Goal: Task Accomplishment & Management: Manage account settings

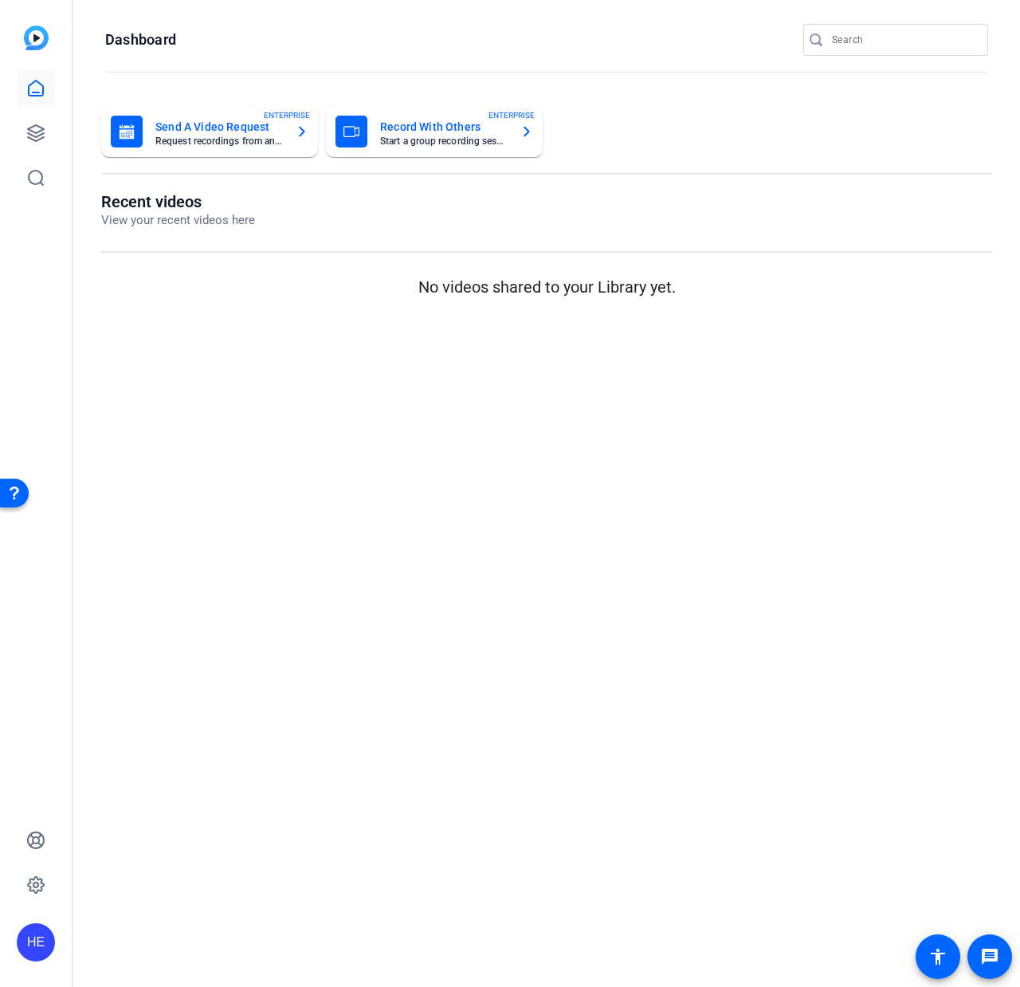
click at [41, 40] on img at bounding box center [36, 38] width 25 height 25
click at [37, 81] on icon at bounding box center [36, 87] width 14 height 15
click at [32, 946] on div "HE" at bounding box center [36, 942] width 38 height 38
click at [135, 927] on div "Fortune Media (USA) Corporation" at bounding box center [129, 932] width 112 height 32
drag, startPoint x: 78, startPoint y: 936, endPoint x: 14, endPoint y: 936, distance: 63.8
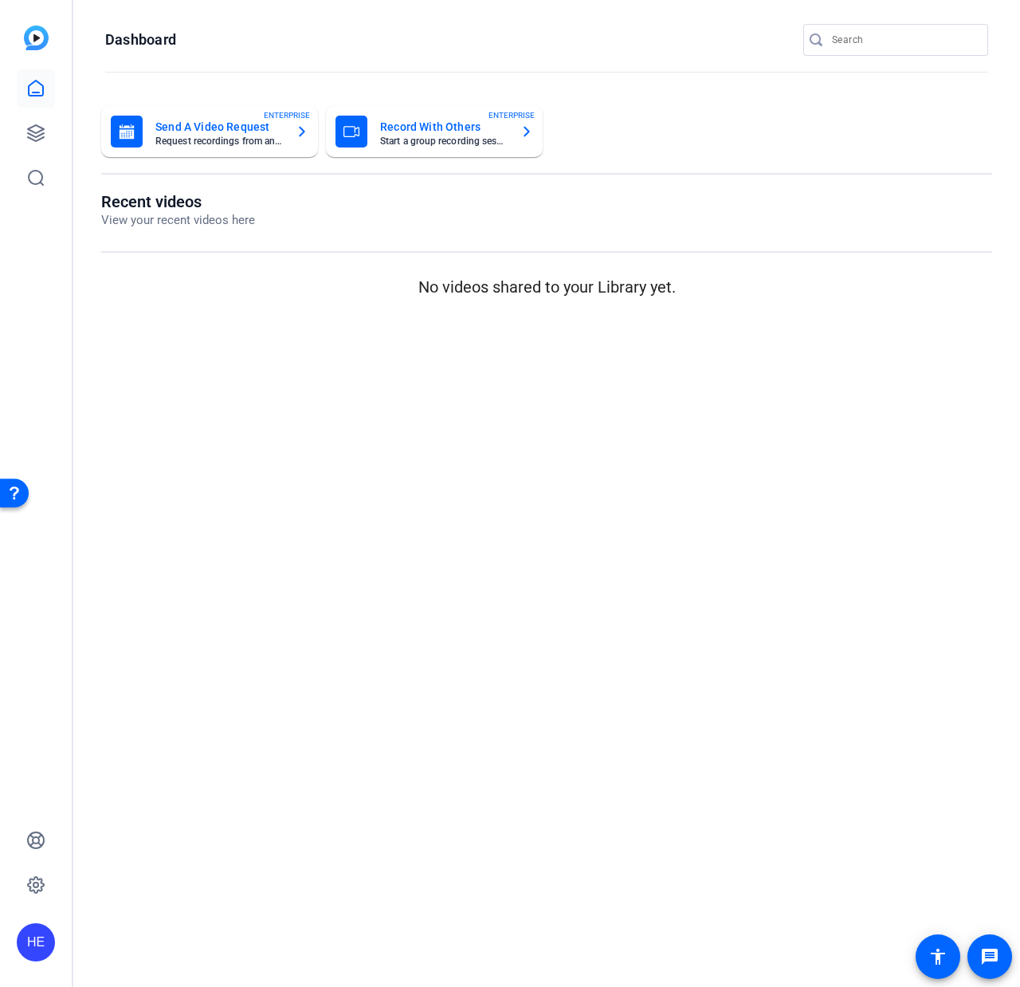
click at [77, 936] on mat-sidenav-content "Dashboard Send A Video Request Request recordings from anyone, anywhere ENTERPR…" at bounding box center [546, 493] width 947 height 987
click at [15, 937] on div "HE" at bounding box center [36, 493] width 72 height 987
click at [37, 877] on icon at bounding box center [36, 885] width 16 height 16
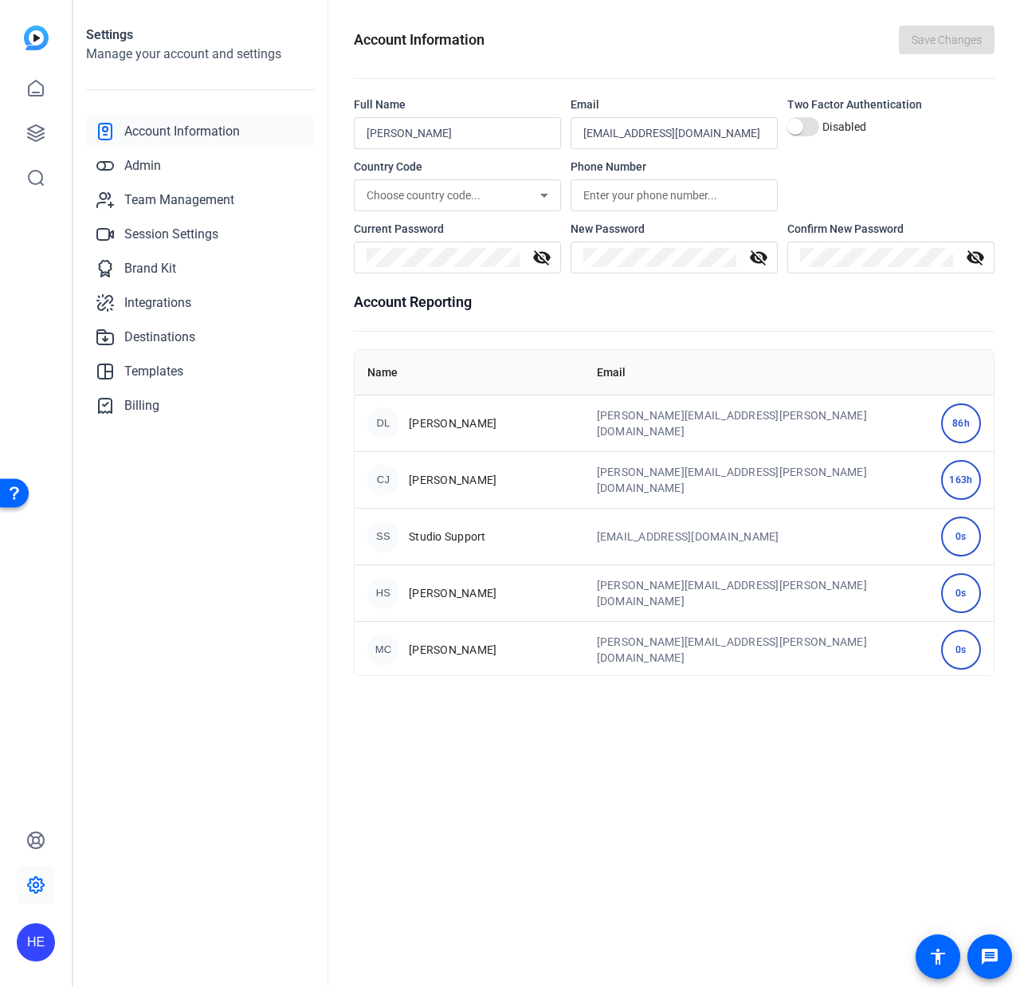
click at [666, 138] on input "[EMAIL_ADDRESS][DOMAIN_NAME]" at bounding box center [674, 133] width 182 height 19
click at [665, 137] on input "[EMAIL_ADDRESS][DOMAIN_NAME]" at bounding box center [674, 133] width 182 height 19
click at [664, 139] on input "[EMAIL_ADDRESS][DOMAIN_NAME]" at bounding box center [674, 133] width 182 height 19
click at [672, 134] on input "[EMAIL_ADDRESS][DOMAIN_NAME]" at bounding box center [674, 133] width 182 height 19
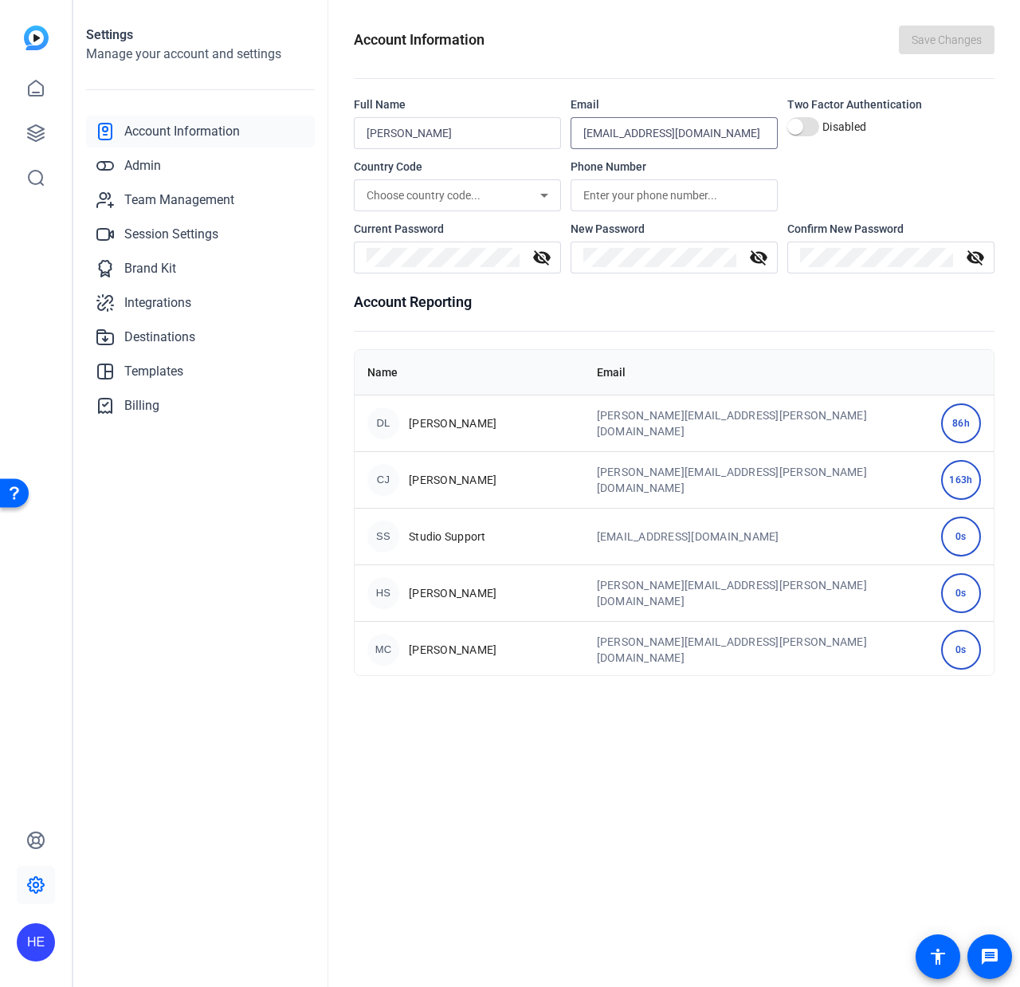
click at [672, 134] on input "[EMAIL_ADDRESS][DOMAIN_NAME]" at bounding box center [674, 133] width 182 height 19
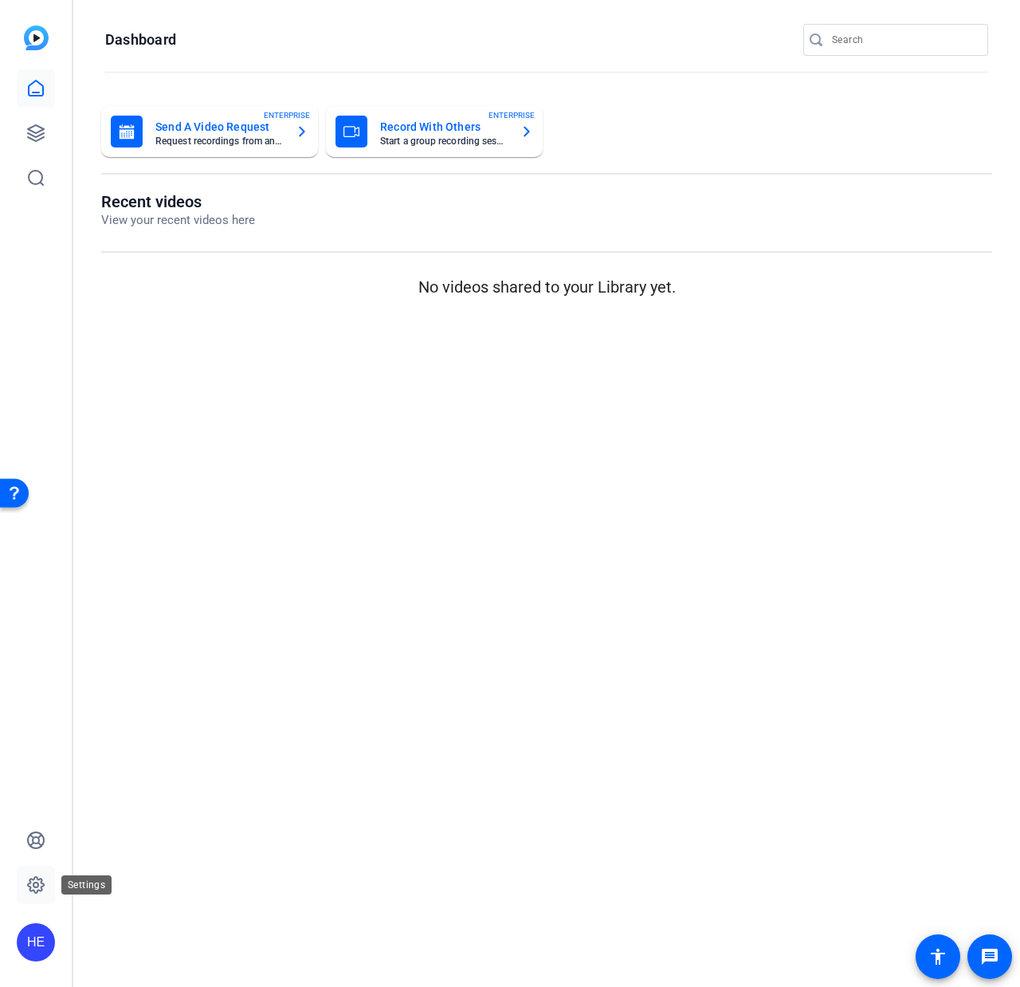
click at [34, 873] on link at bounding box center [36, 884] width 38 height 38
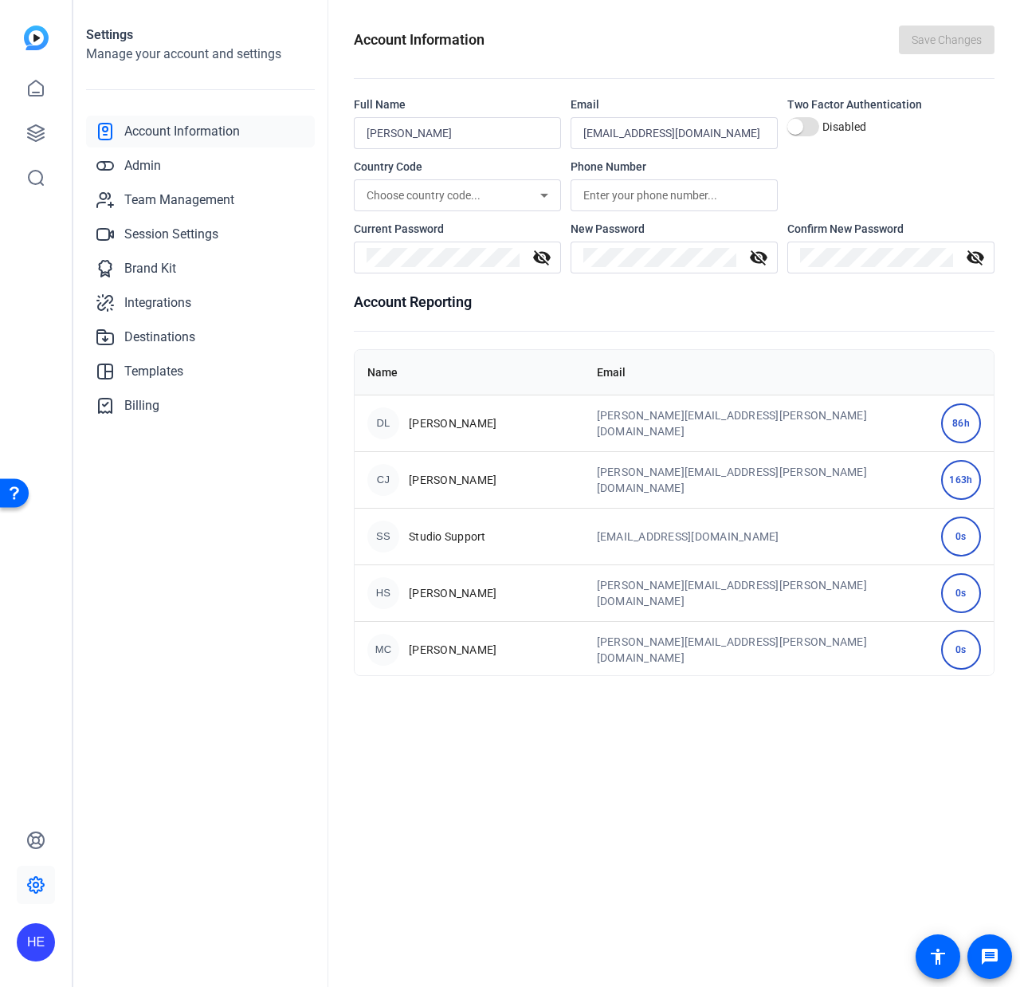
click at [37, 939] on div "HE" at bounding box center [36, 942] width 38 height 38
click at [486, 895] on div at bounding box center [510, 493] width 1020 height 987
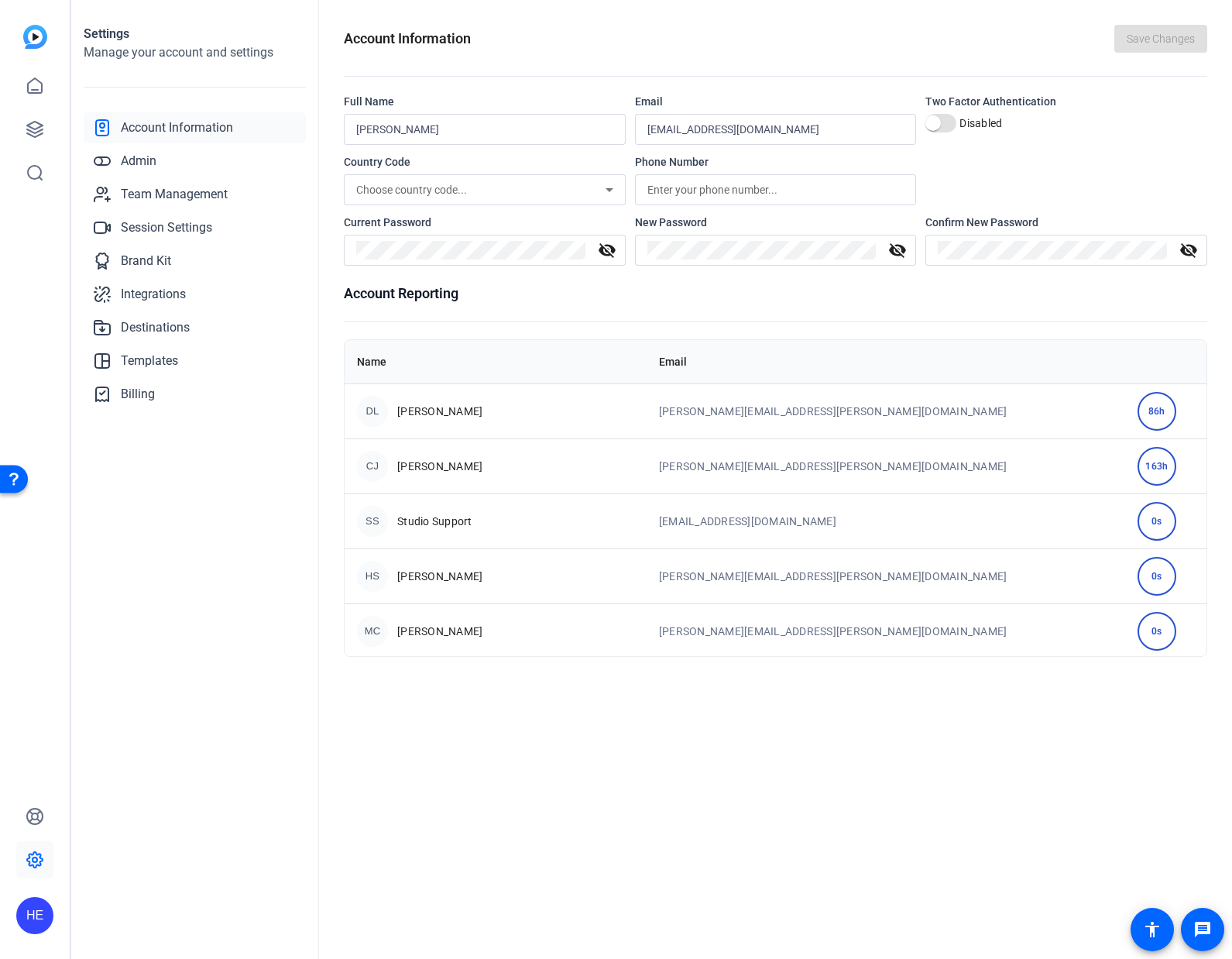
click at [36, 914] on div "HE" at bounding box center [35, 915] width 37 height 37
click at [105, 902] on div "Fortune Media (USA) Corporation" at bounding box center [125, 906] width 109 height 31
click at [59, 853] on div "Settings" at bounding box center [84, 859] width 49 height 18
click at [37, 860] on icon at bounding box center [34, 859] width 5 height 5
click at [169, 151] on link "Admin" at bounding box center [194, 161] width 222 height 31
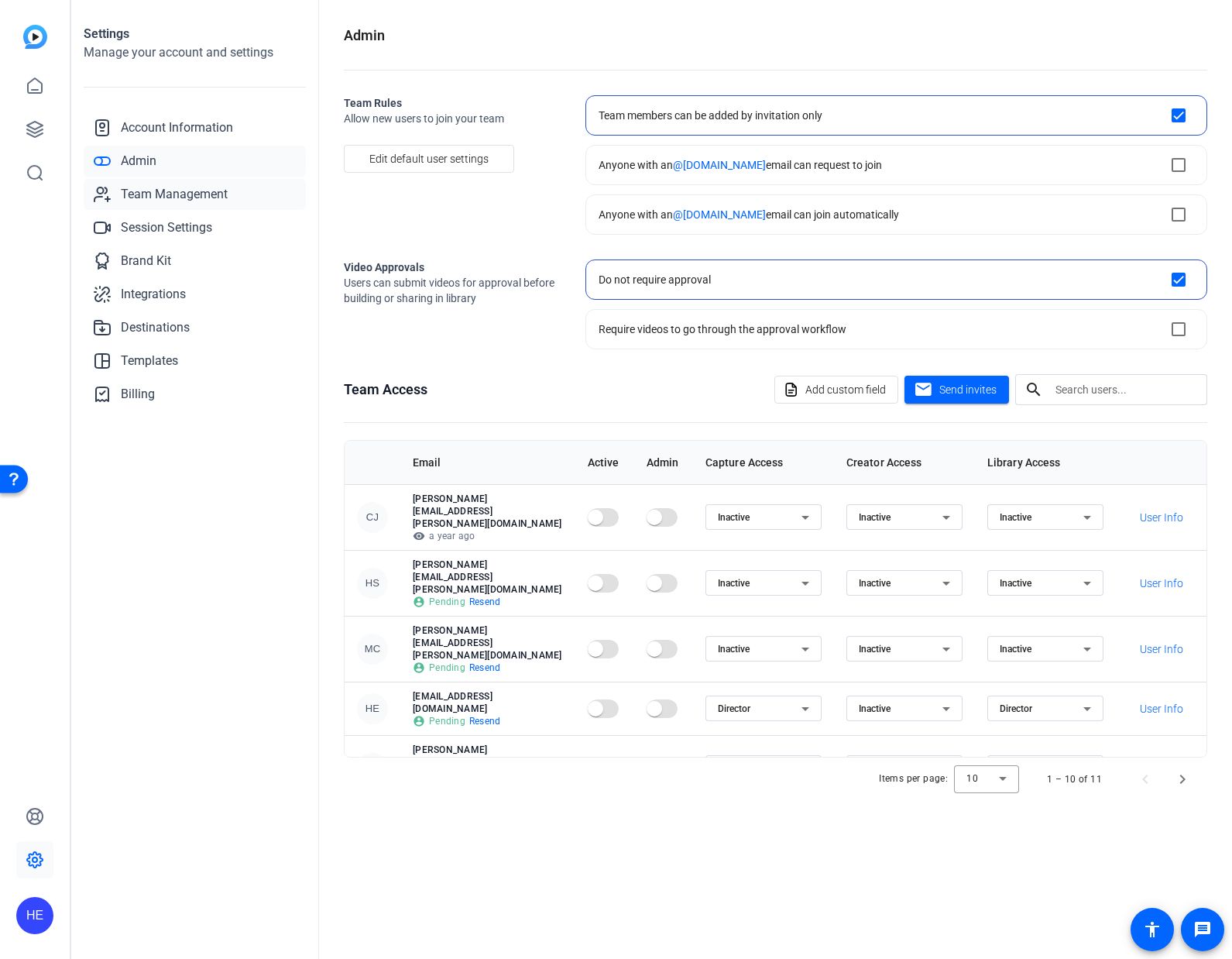
click at [179, 200] on span "Team Management" at bounding box center [174, 193] width 107 height 18
